Goal: Ask a question

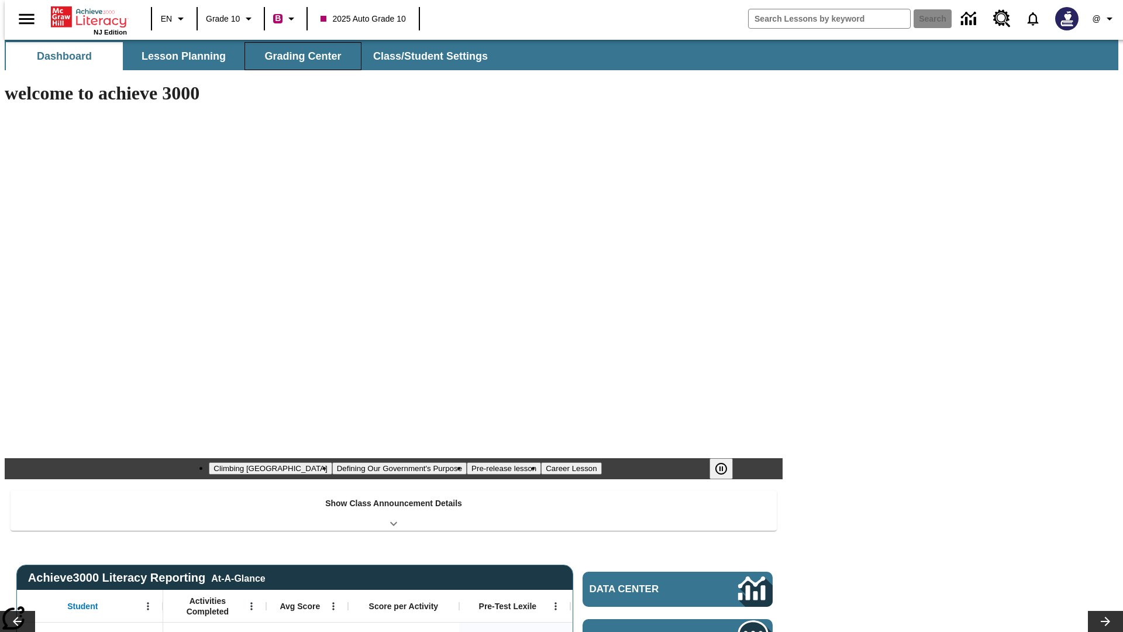
click at [298, 56] on button "Grading Center" at bounding box center [303, 56] width 117 height 28
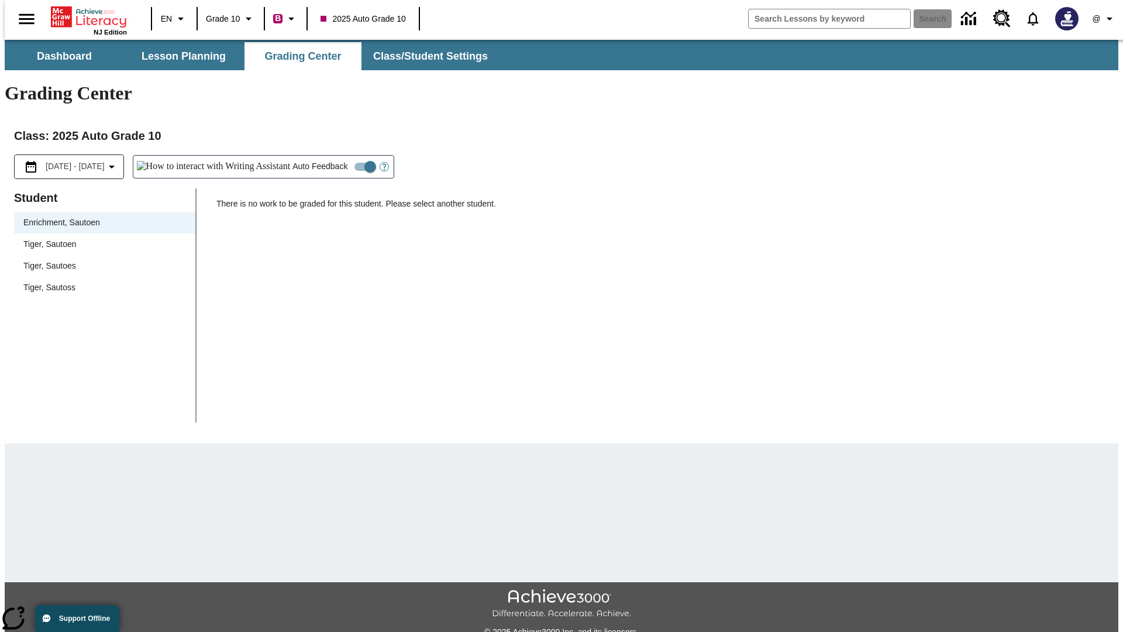
click at [101, 238] on span "Tiger, Sautoen" at bounding box center [104, 244] width 163 height 12
click at [383, 164] on icon "Open Help for Writing Assistant" at bounding box center [385, 167] width 4 height 6
